Goal: Transaction & Acquisition: Purchase product/service

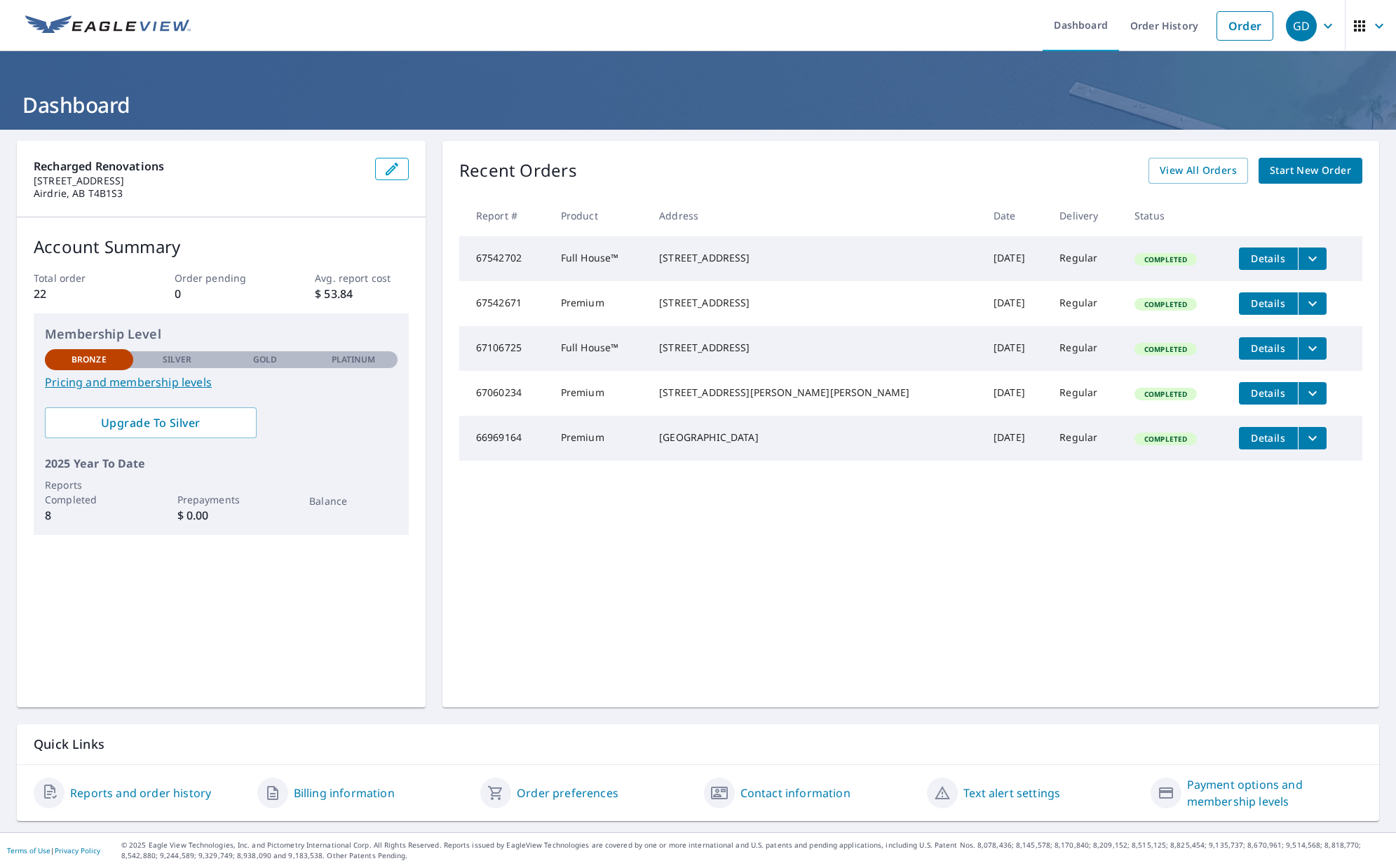
click at [1125, 175] on span "Start New Order" at bounding box center [1310, 170] width 81 height 18
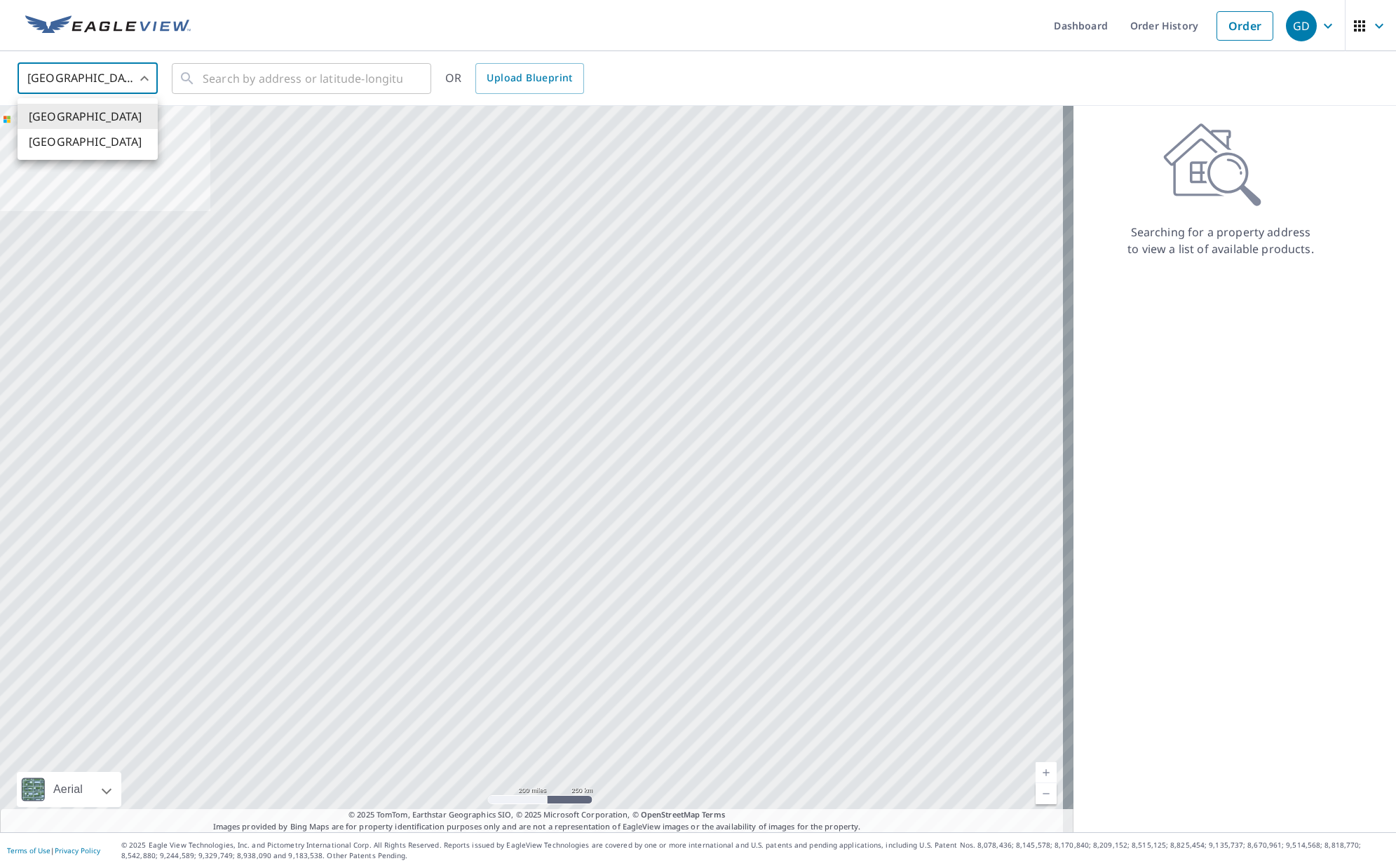
click at [107, 81] on body "GD GD Dashboard Order History Order GD United States US ​ ​ OR Upload Blueprint…" at bounding box center [698, 434] width 1396 height 868
click at [86, 139] on li "[GEOGRAPHIC_DATA]" at bounding box center [88, 141] width 140 height 25
type input "CA"
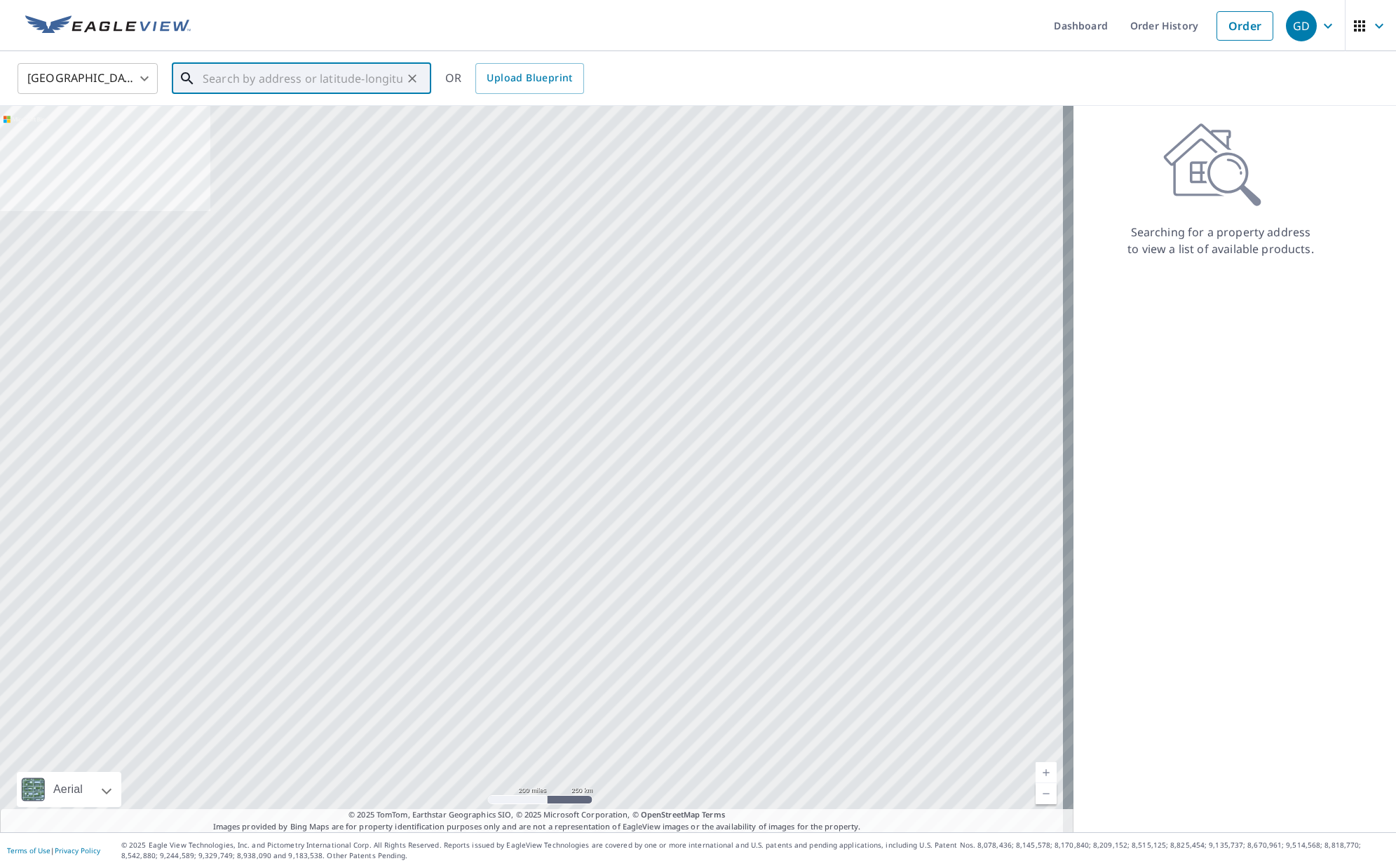
click at [236, 75] on input "text" at bounding box center [302, 78] width 200 height 39
click at [254, 83] on input "89 [PERSON_NAME] cove" at bounding box center [302, 78] width 200 height 39
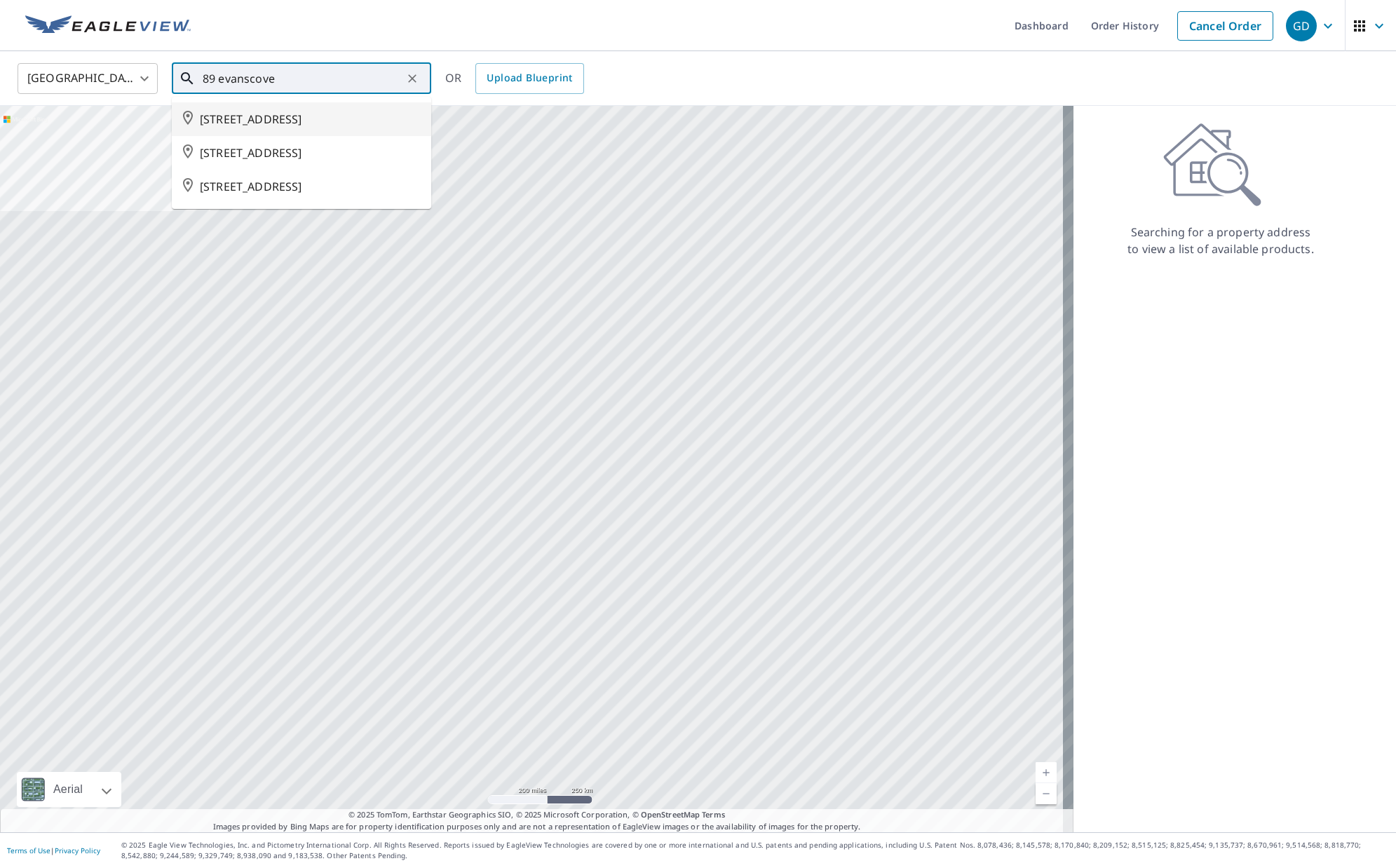
click at [302, 125] on span "[STREET_ADDRESS]" at bounding box center [309, 119] width 220 height 17
type input "[STREET_ADDRESS]"
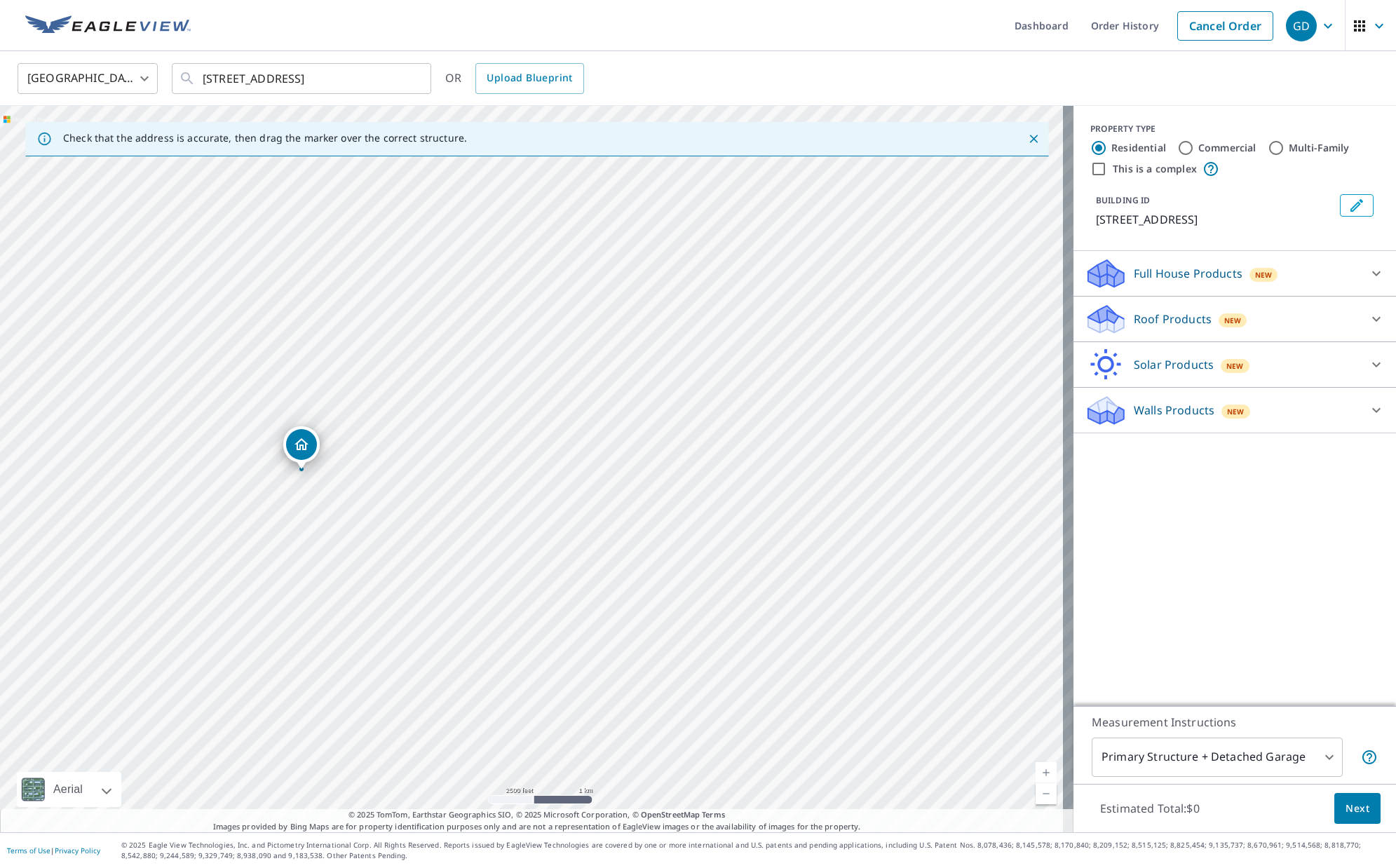
drag, startPoint x: 647, startPoint y: 354, endPoint x: 416, endPoint y: 357, distance: 231.0
click at [416, 357] on div "[STREET_ADDRESS]" at bounding box center [537, 469] width 1074 height 726
drag, startPoint x: 344, startPoint y: 503, endPoint x: 714, endPoint y: 383, distance: 389.0
click at [714, 383] on div "[STREET_ADDRESS]" at bounding box center [537, 469] width 1074 height 726
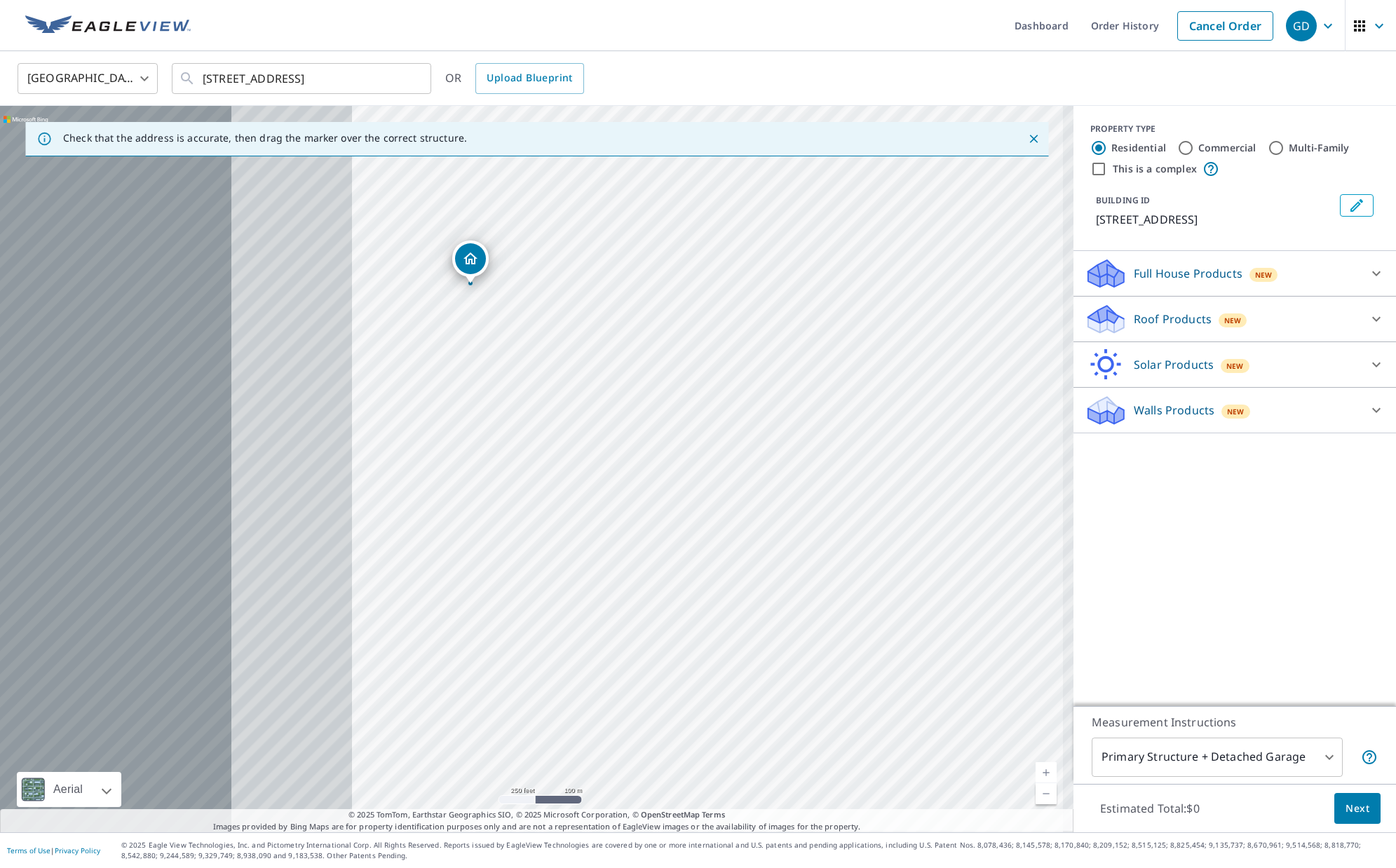
drag, startPoint x: 442, startPoint y: 445, endPoint x: 963, endPoint y: 443, distance: 521.0
click at [963, 443] on div "[STREET_ADDRESS]" at bounding box center [537, 469] width 1074 height 726
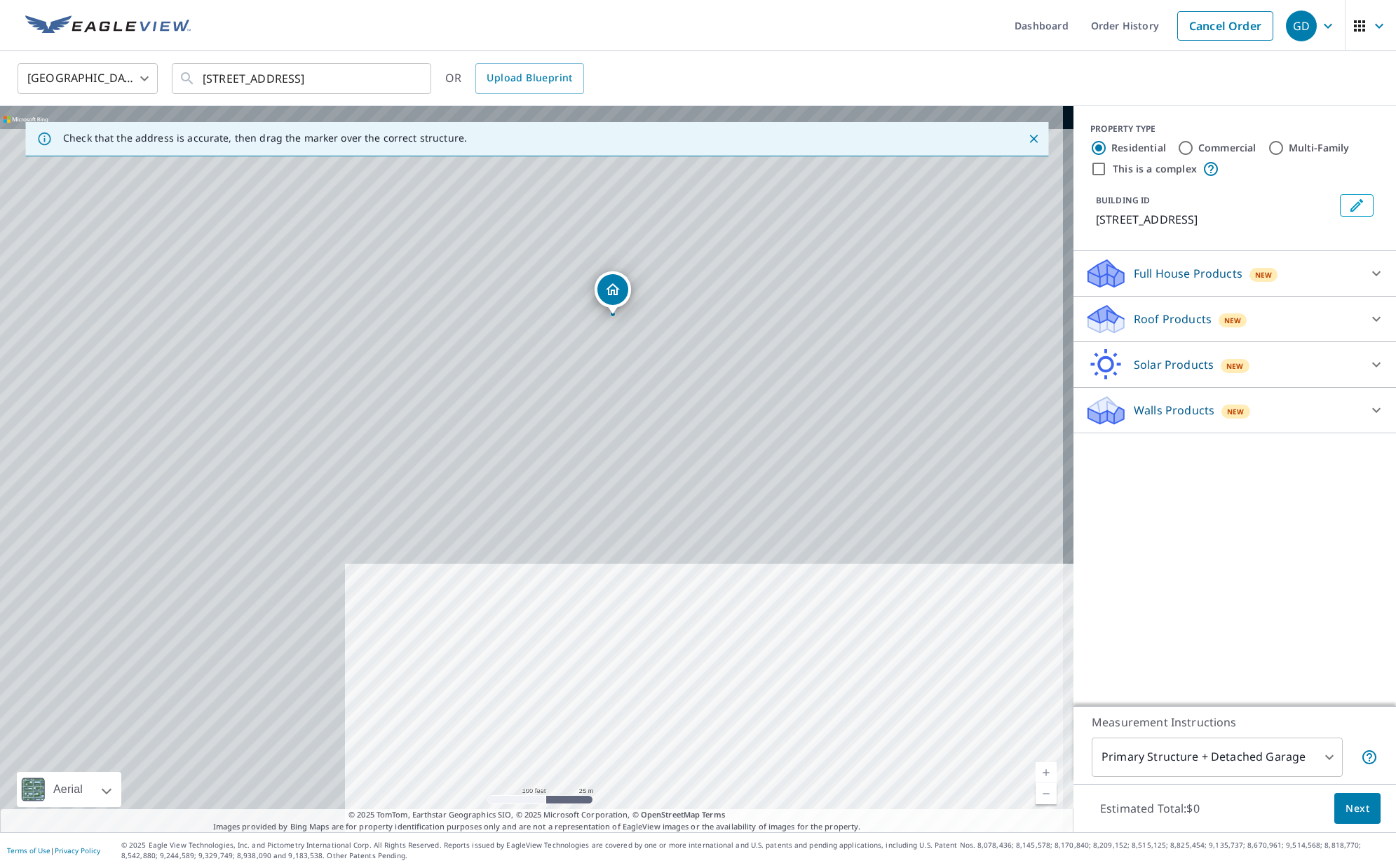
drag, startPoint x: 699, startPoint y: 333, endPoint x: 960, endPoint y: 697, distance: 447.9
click at [960, 697] on div "[STREET_ADDRESS]" at bounding box center [537, 469] width 1074 height 726
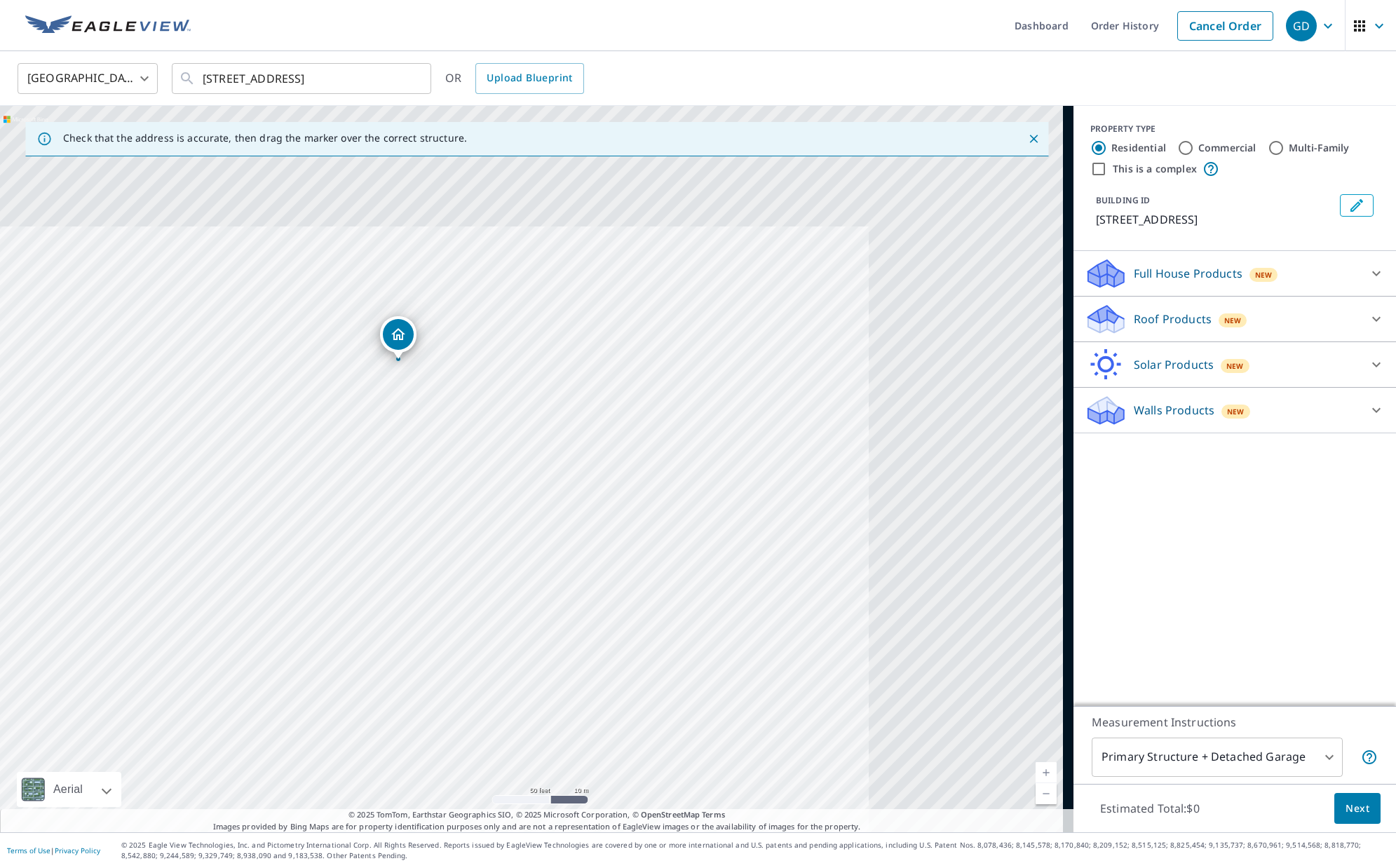
drag, startPoint x: 640, startPoint y: 222, endPoint x: 653, endPoint y: 534, distance: 312.3
click at [653, 534] on div "[STREET_ADDRESS]" at bounding box center [537, 469] width 1074 height 726
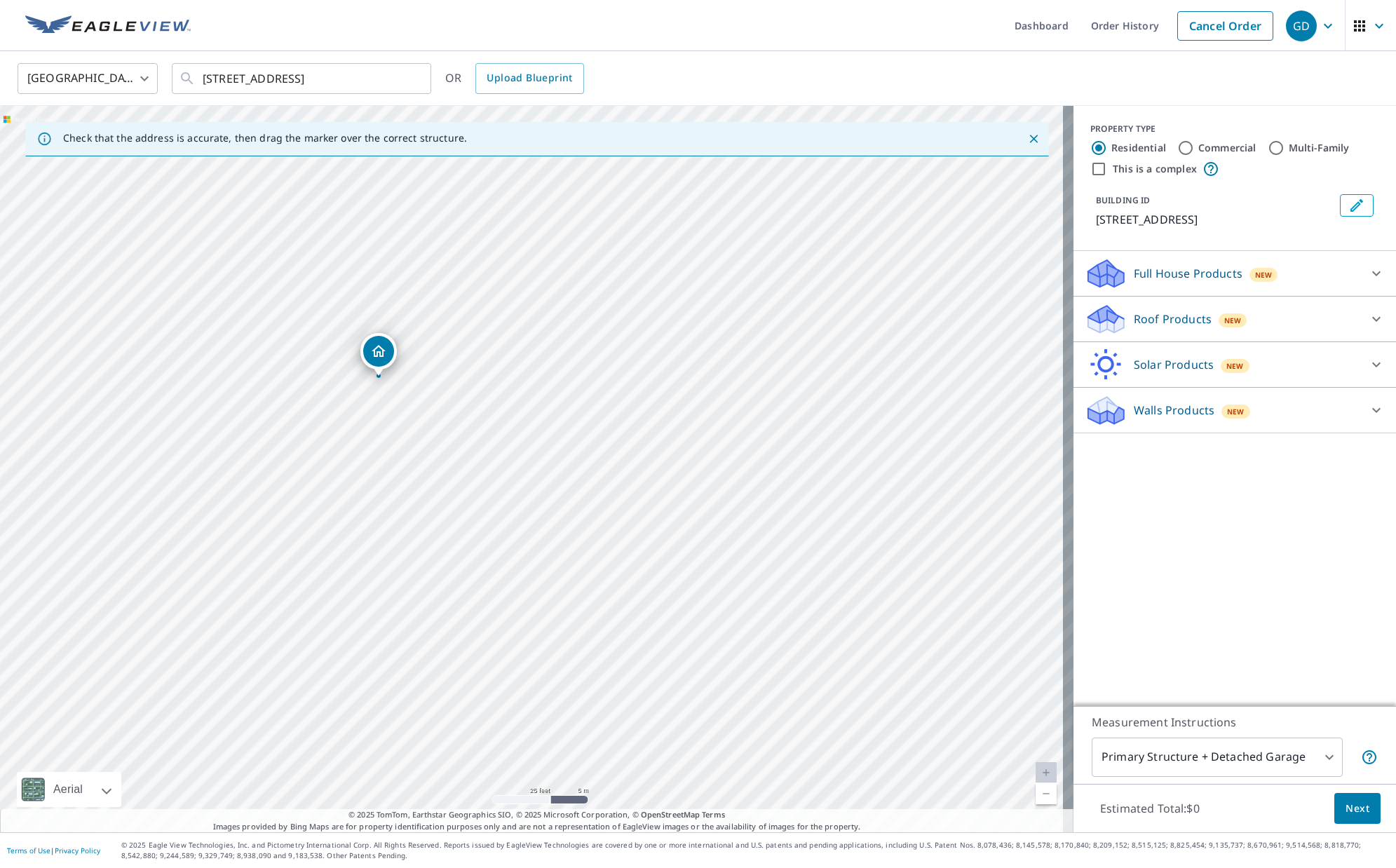
drag, startPoint x: 681, startPoint y: 448, endPoint x: 699, endPoint y: 507, distance: 61.7
click at [699, 507] on div "[STREET_ADDRESS]" at bounding box center [537, 469] width 1074 height 726
click at [1125, 290] on div "Full House Products New" at bounding box center [1223, 274] width 275 height 33
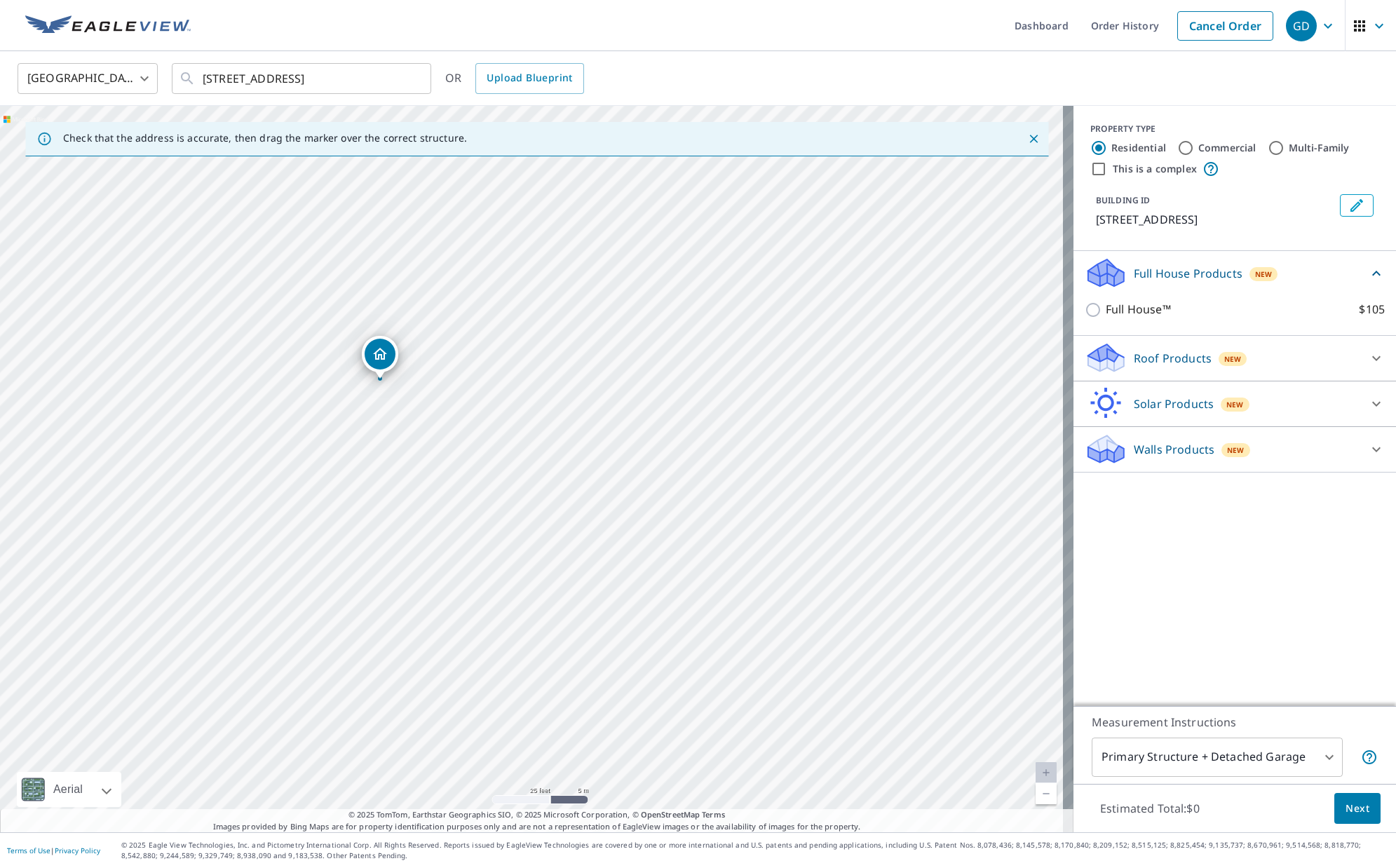
click at [1125, 289] on div "Full House Products New" at bounding box center [1226, 273] width 283 height 33
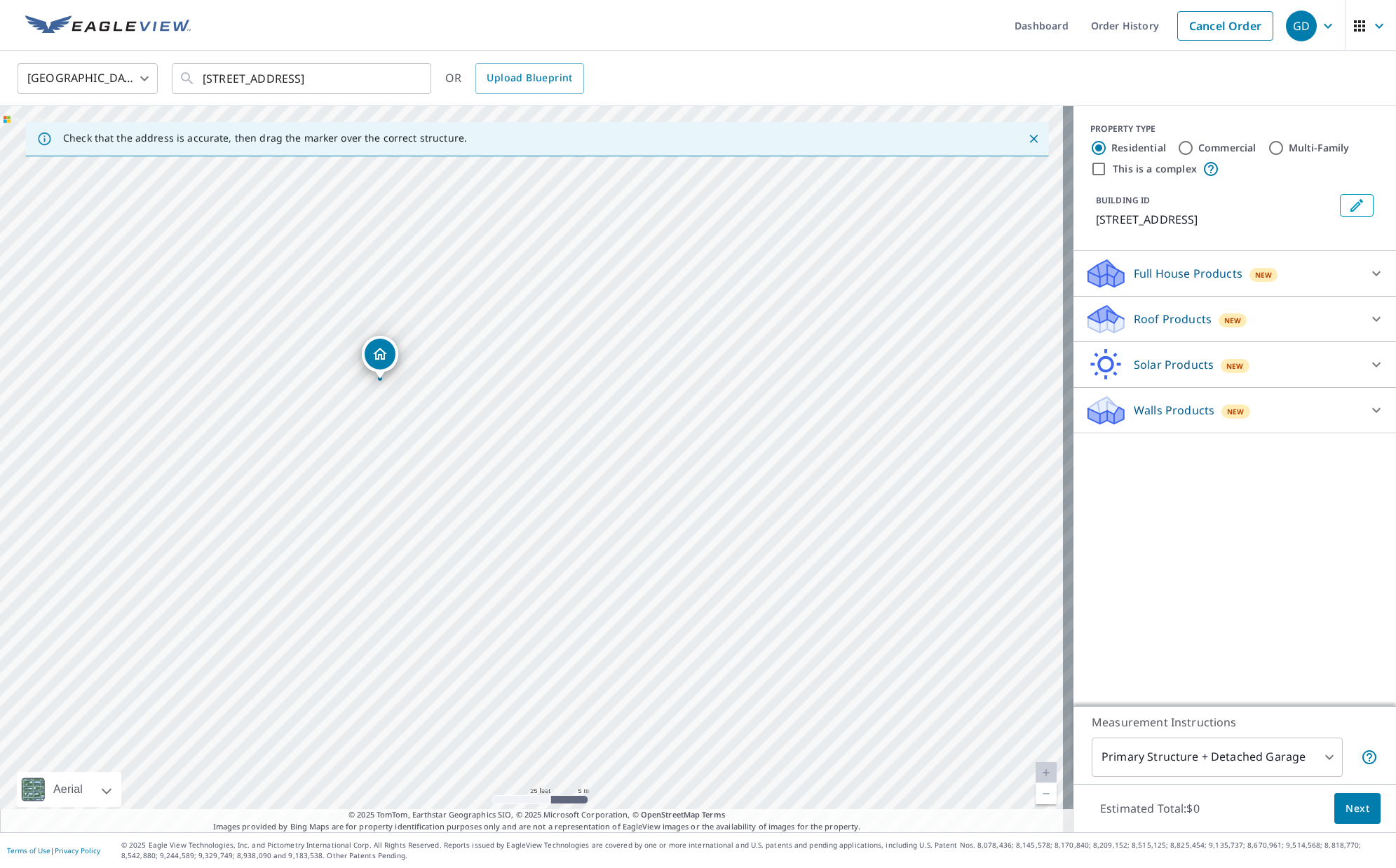
click at [1125, 427] on div "Walls Products New" at bounding box center [1223, 410] width 275 height 33
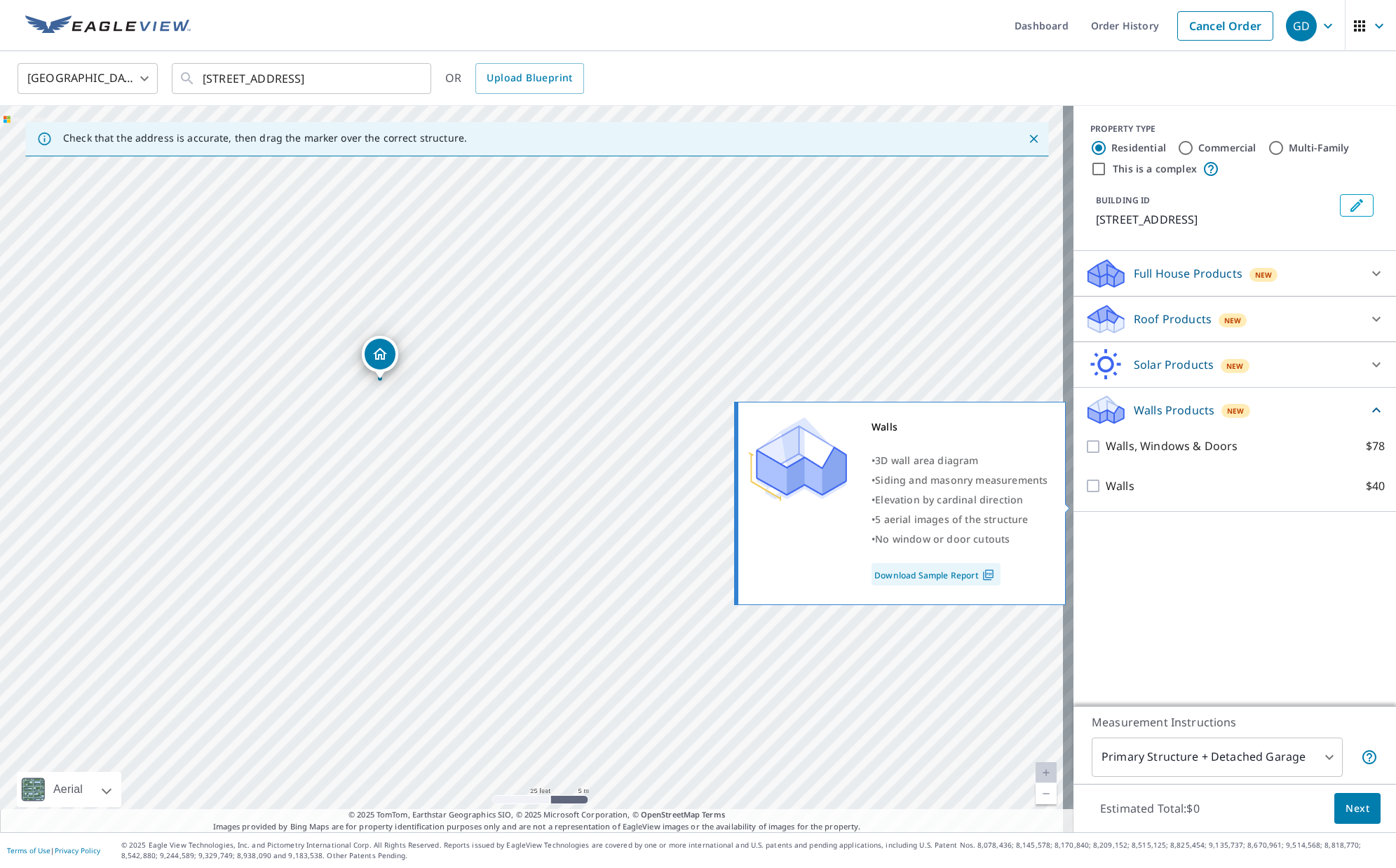
click at [1085, 494] on input "Walls $40" at bounding box center [1096, 486] width 21 height 17
checkbox input "true"
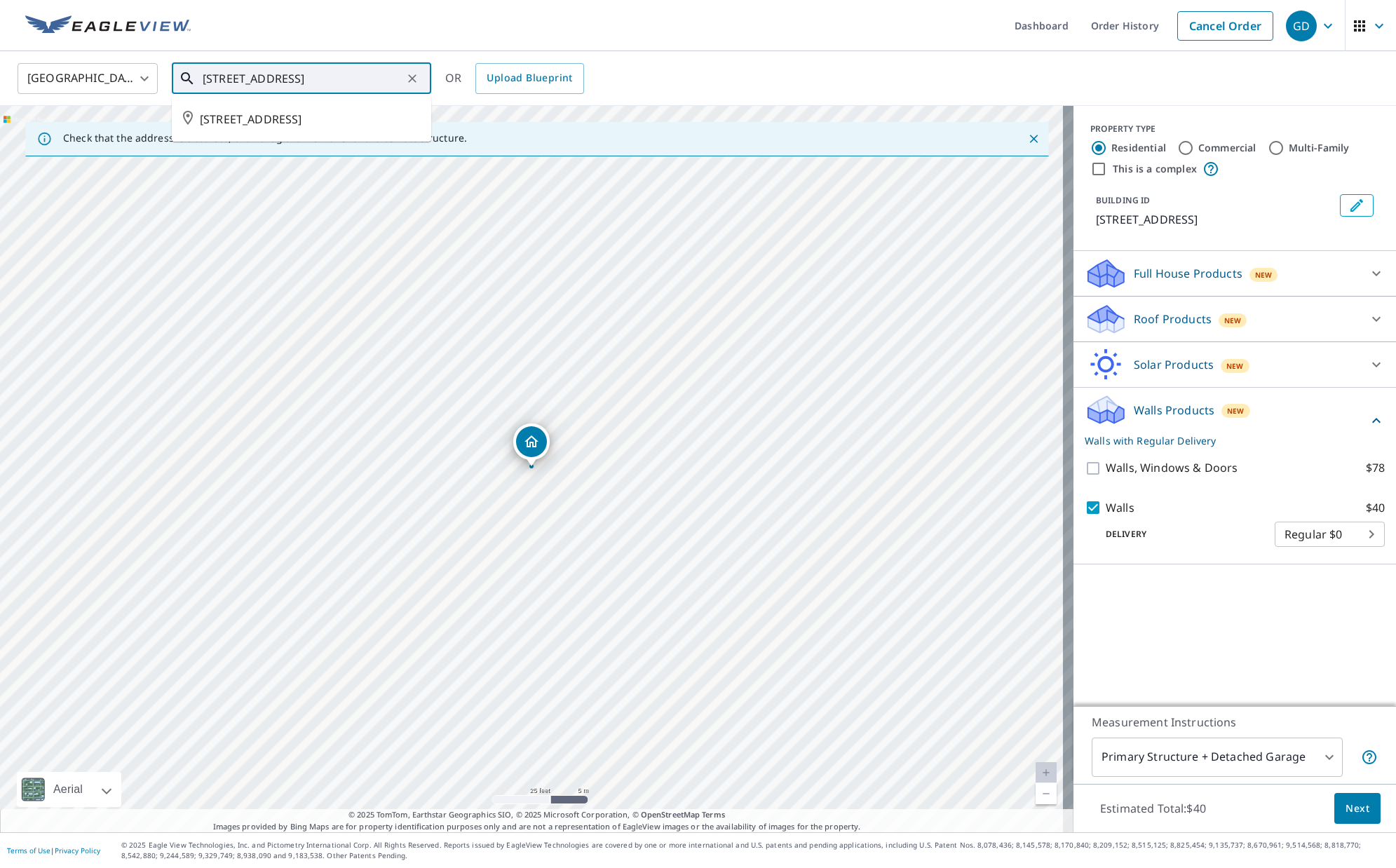
scroll to position [0, 39]
drag, startPoint x: 204, startPoint y: 79, endPoint x: 449, endPoint y: 82, distance: 245.0
click at [449, 82] on div "Canada CA ​ [STREET_ADDRESS] ​ [STREET_ADDRESS] CALGARY AB T3P0A1 OR Upload Blu…" at bounding box center [693, 78] width 1372 height 33
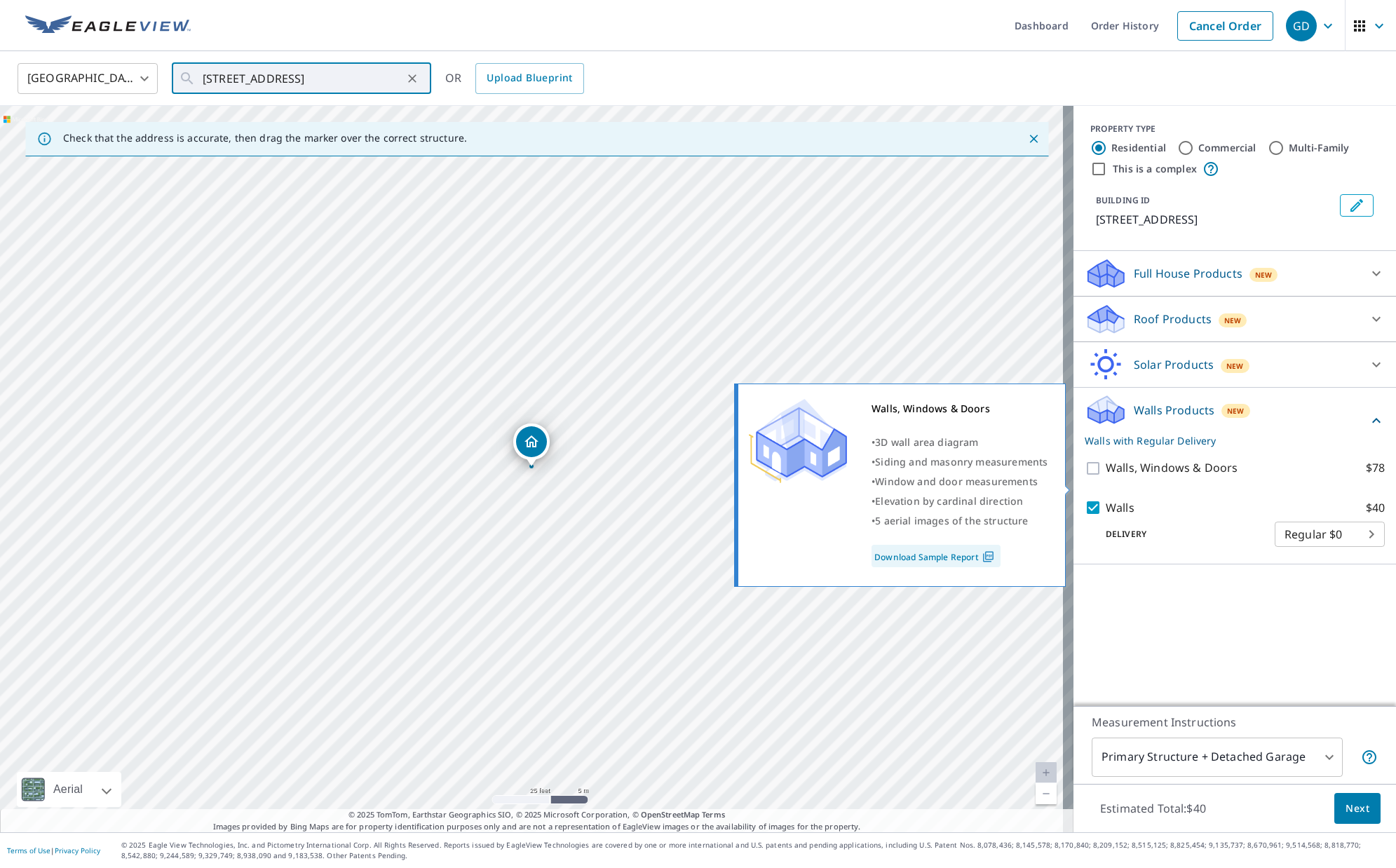
click at [1087, 477] on input "Walls, Windows & Doors $78" at bounding box center [1096, 468] width 21 height 17
checkbox input "true"
checkbox input "false"
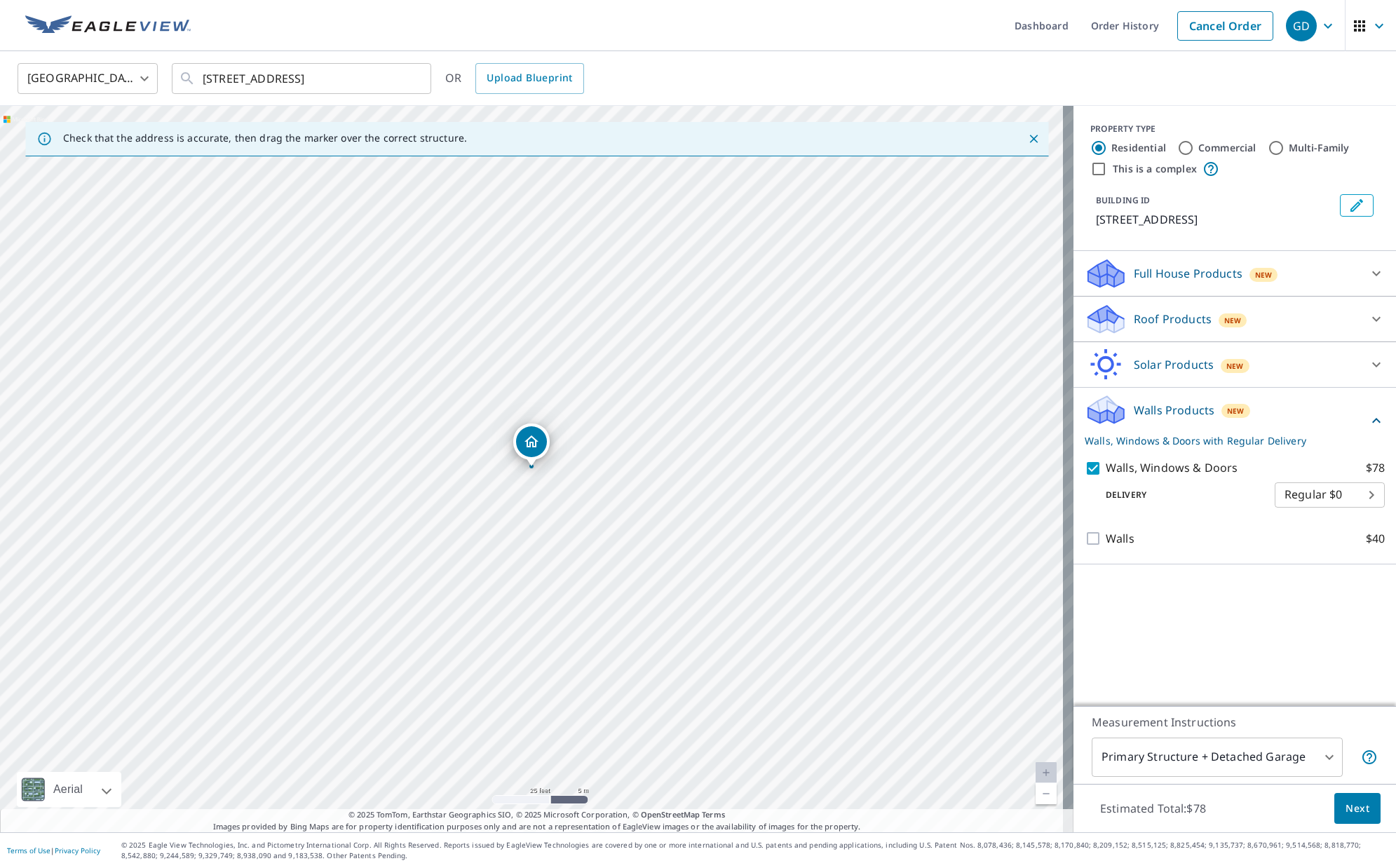
click at [1125, 512] on body "GD GD Dashboard Order History Cancel Order GD Canada [GEOGRAPHIC_DATA] ​ 89 EVA…" at bounding box center [698, 434] width 1396 height 868
click at [1125, 560] on div at bounding box center [698, 434] width 1396 height 868
click at [1125, 805] on span "Next" at bounding box center [1357, 808] width 24 height 18
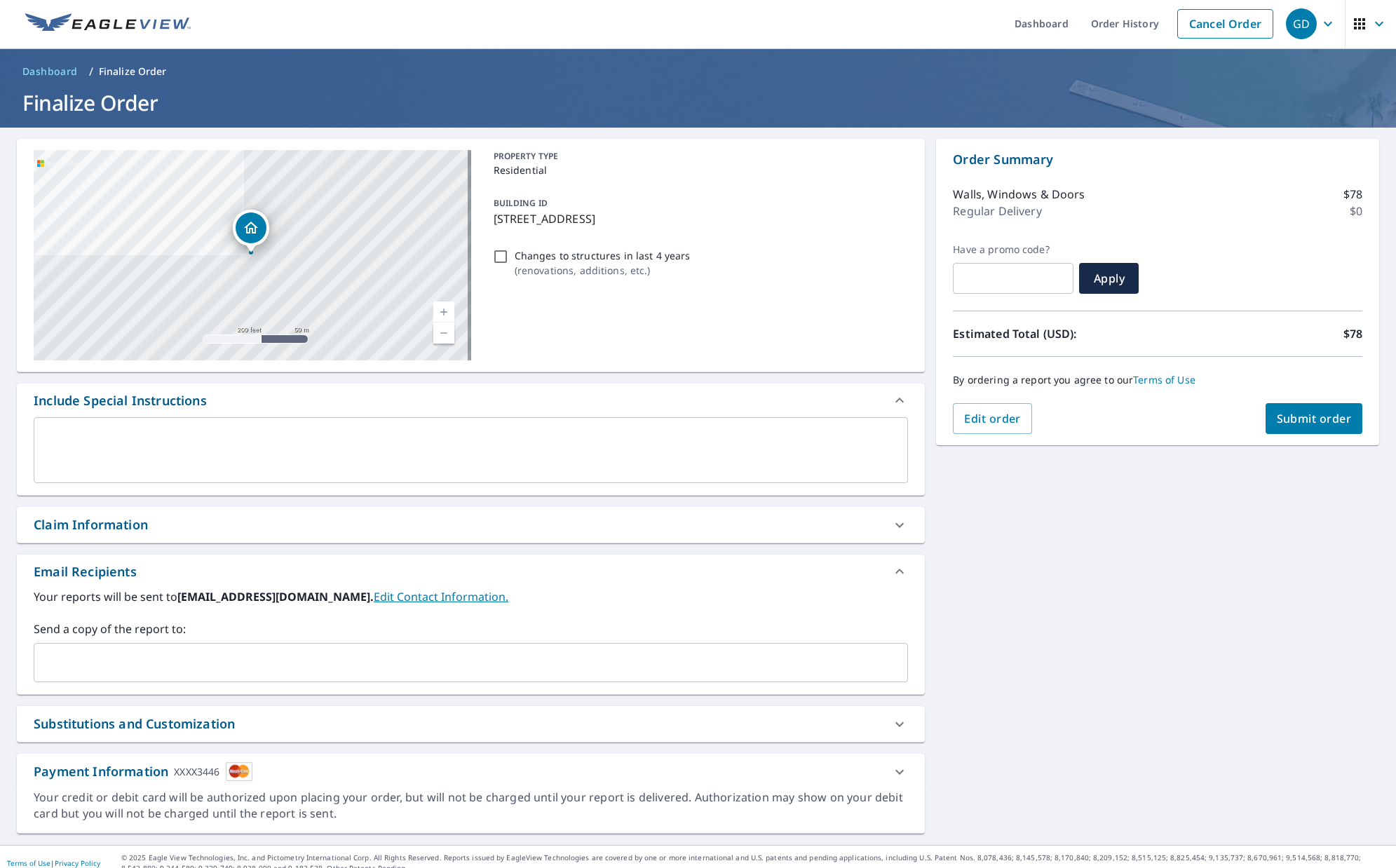
scroll to position [3, 0]
click at [1125, 422] on span "Submit order" at bounding box center [1314, 418] width 75 height 16
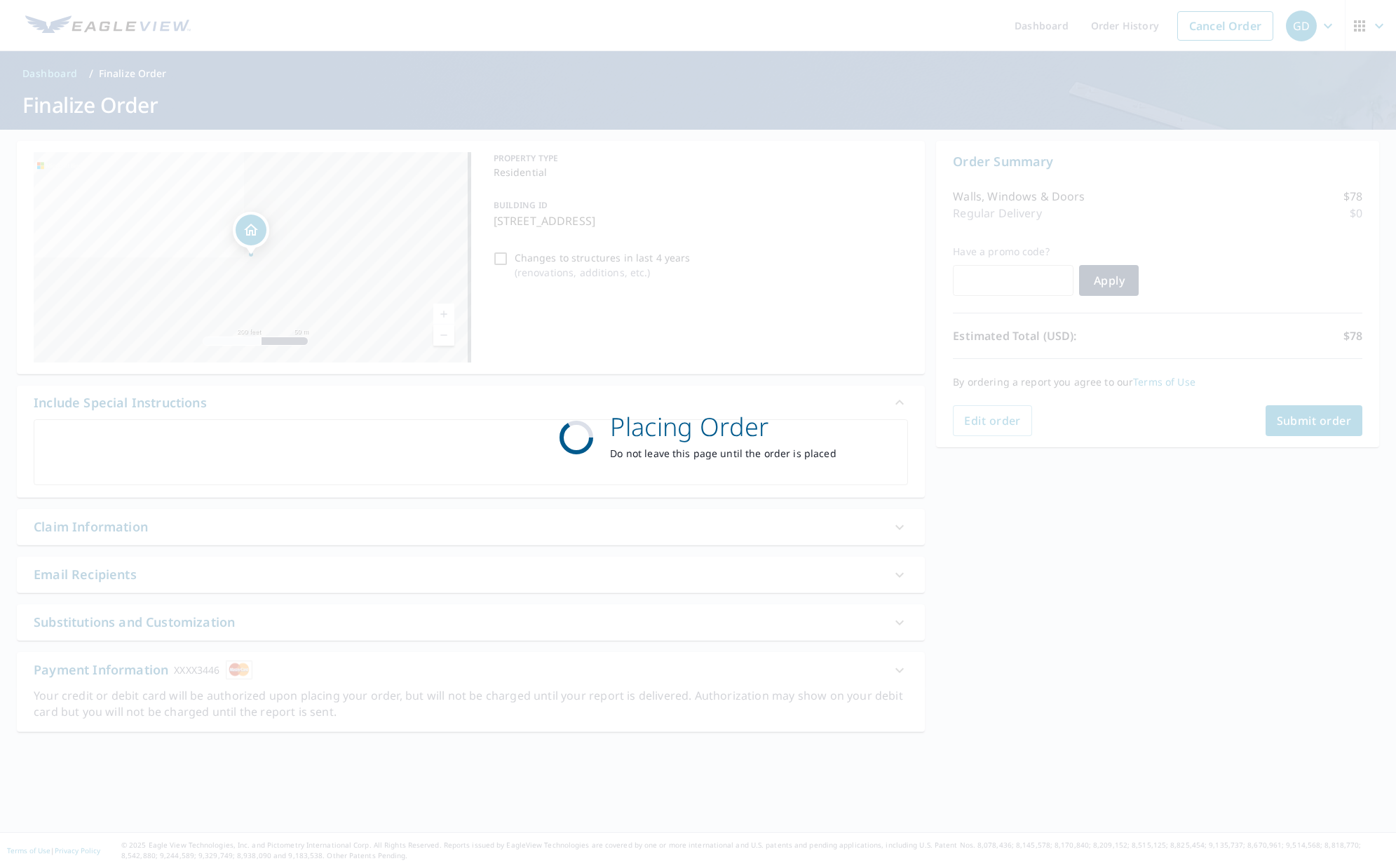
scroll to position [0, 0]
